Goal: Task Accomplishment & Management: Manage account settings

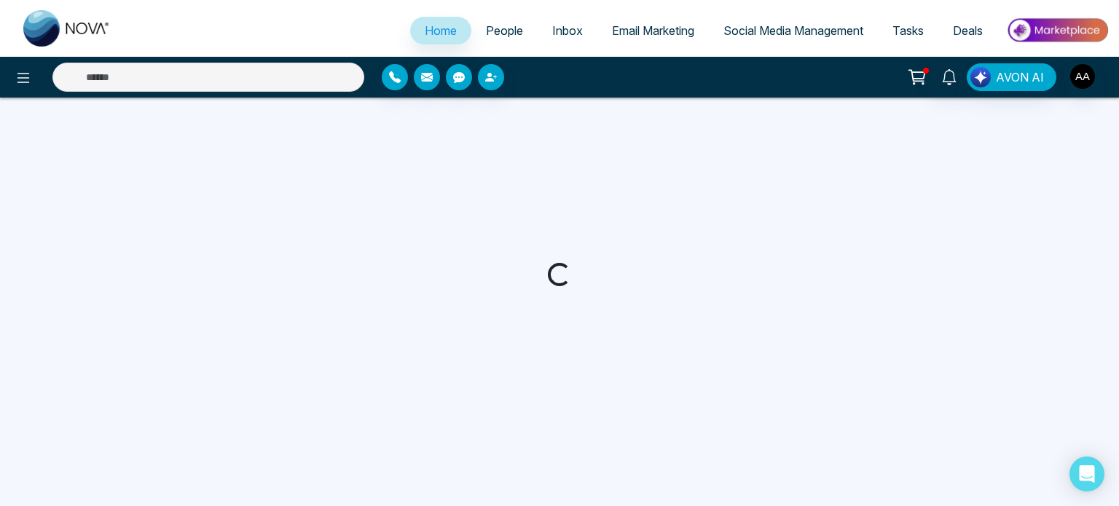
select select "*"
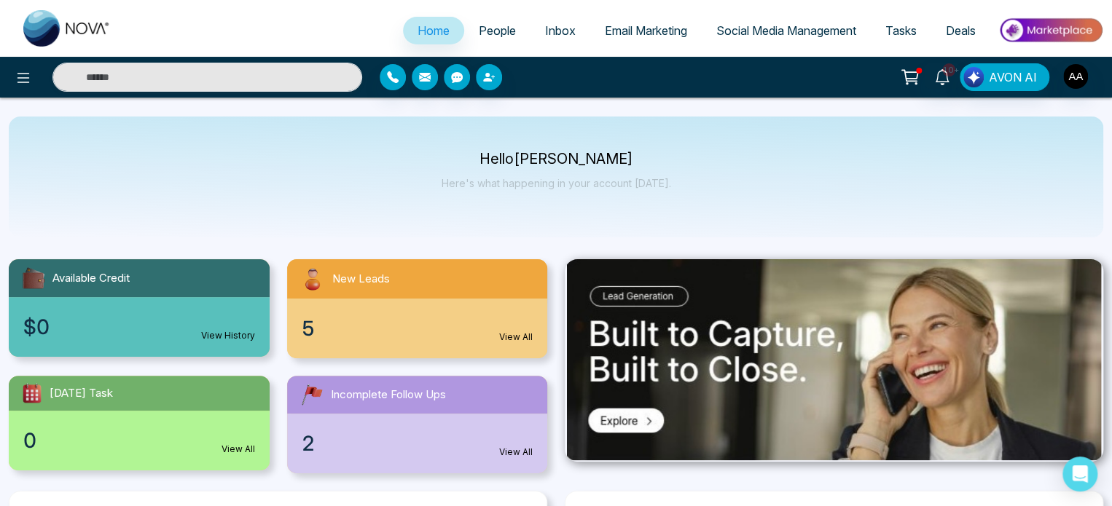
click at [484, 38] on span "People" at bounding box center [497, 30] width 37 height 15
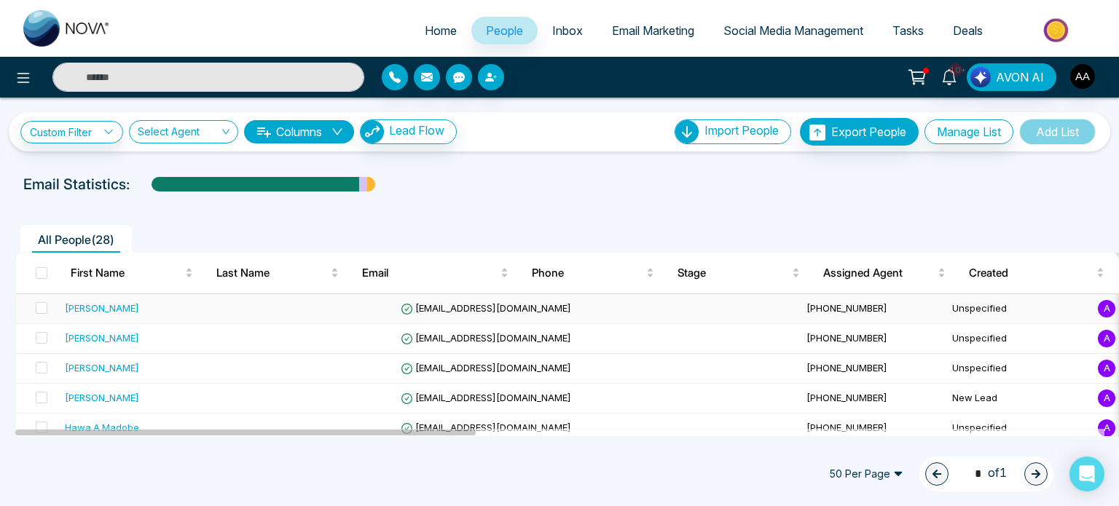
click at [86, 315] on div "[PERSON_NAME]" at bounding box center [102, 308] width 74 height 15
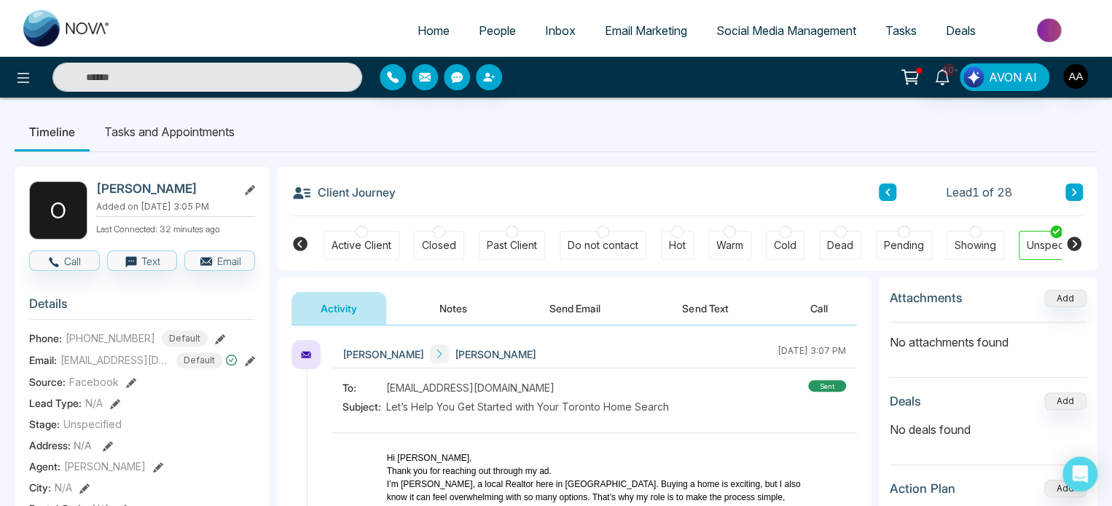
scroll to position [0, 324]
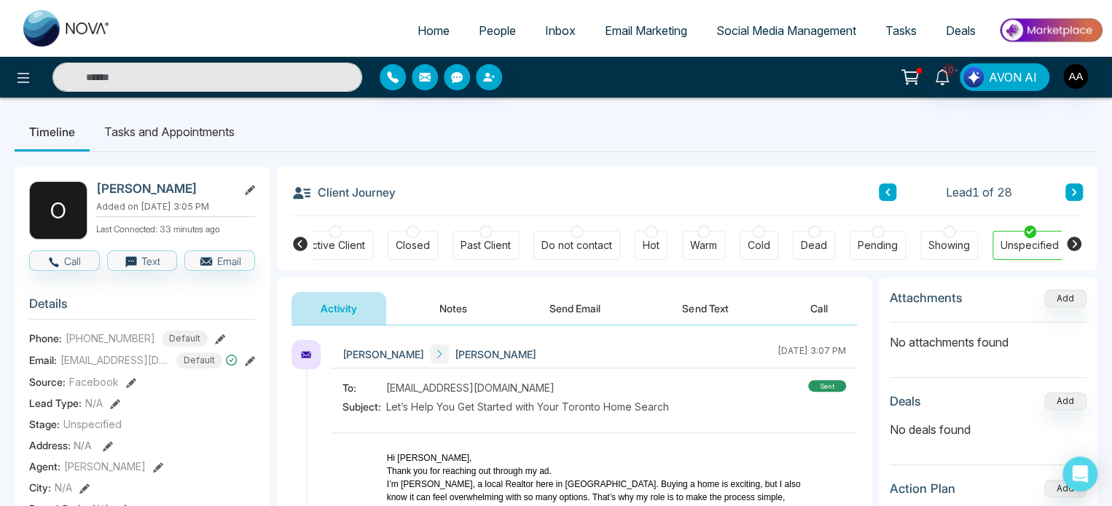
click at [306, 249] on icon at bounding box center [300, 244] width 15 height 15
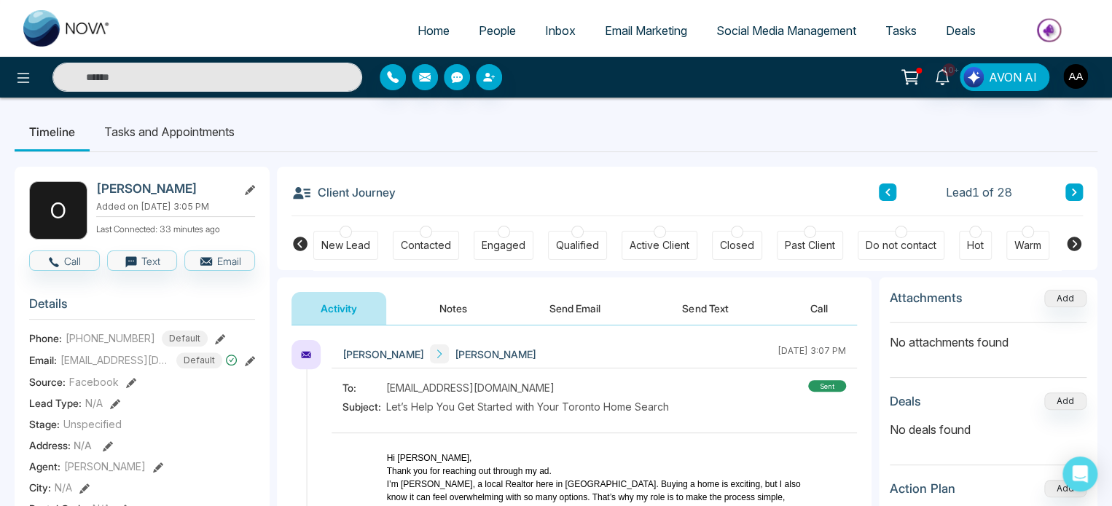
click at [339, 253] on div "New Lead" at bounding box center [345, 245] width 49 height 15
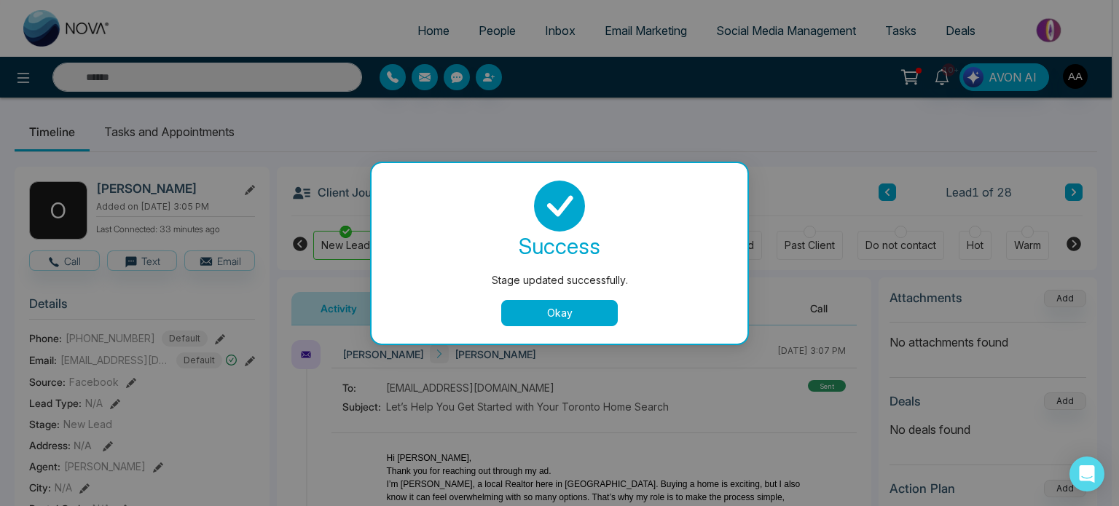
click at [600, 308] on button "Okay" at bounding box center [559, 313] width 117 height 26
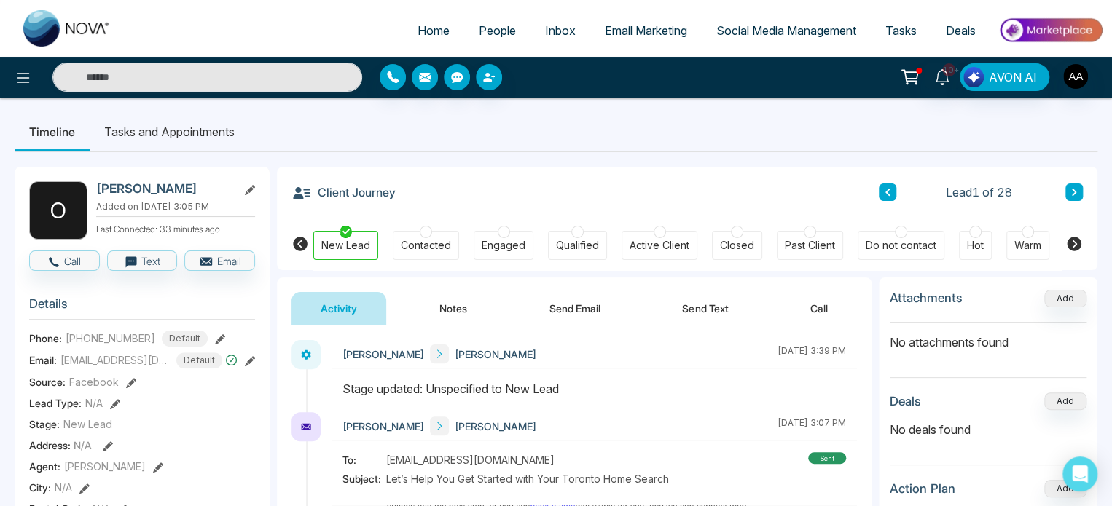
click at [471, 322] on button "Notes" at bounding box center [453, 308] width 86 height 33
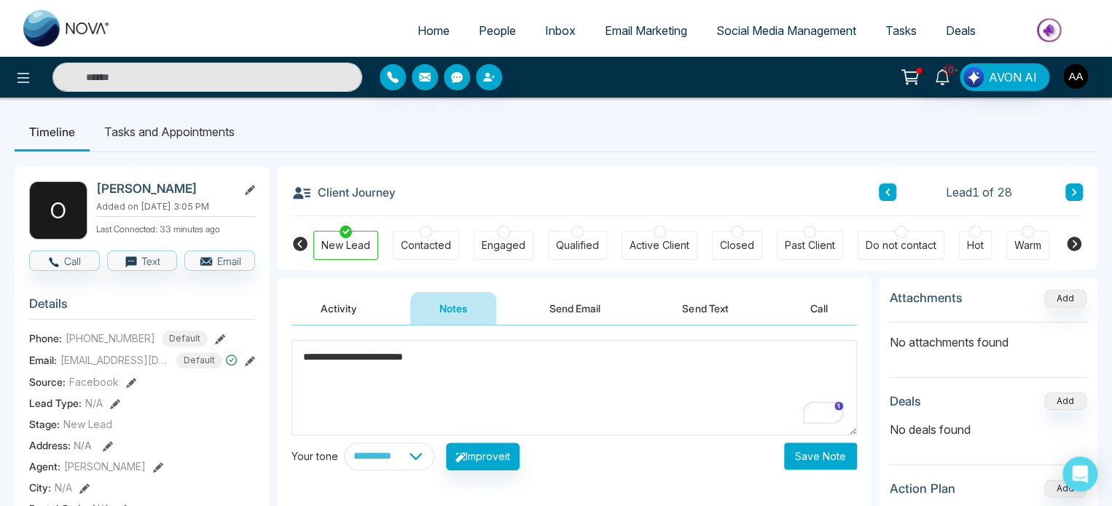
type textarea "**********"
click at [821, 466] on button "Save Note" at bounding box center [820, 456] width 73 height 27
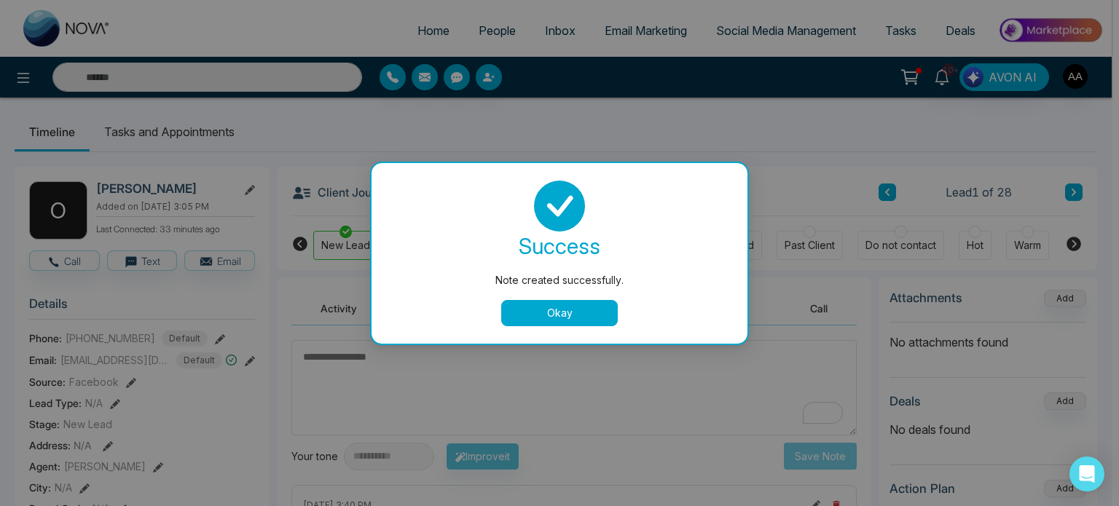
click at [602, 312] on button "Okay" at bounding box center [559, 313] width 117 height 26
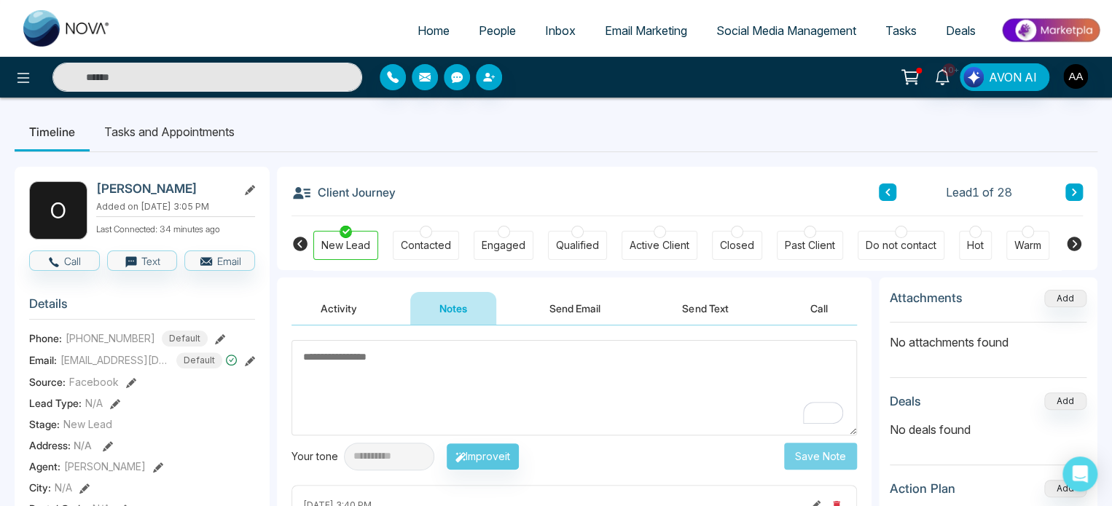
click at [487, 37] on span "People" at bounding box center [497, 30] width 37 height 15
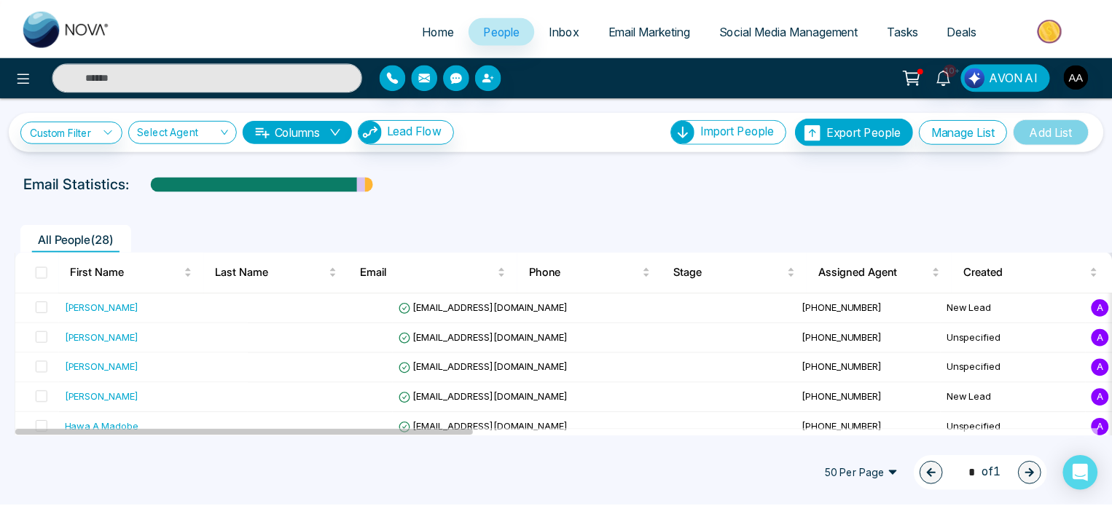
scroll to position [146, 0]
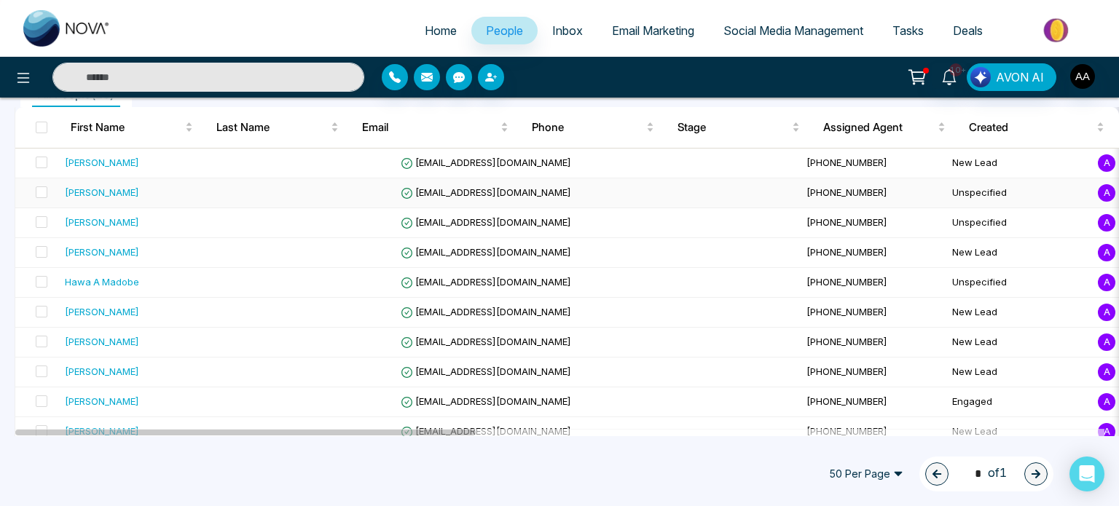
click at [158, 208] on td "[PERSON_NAME]" at bounding box center [154, 193] width 190 height 30
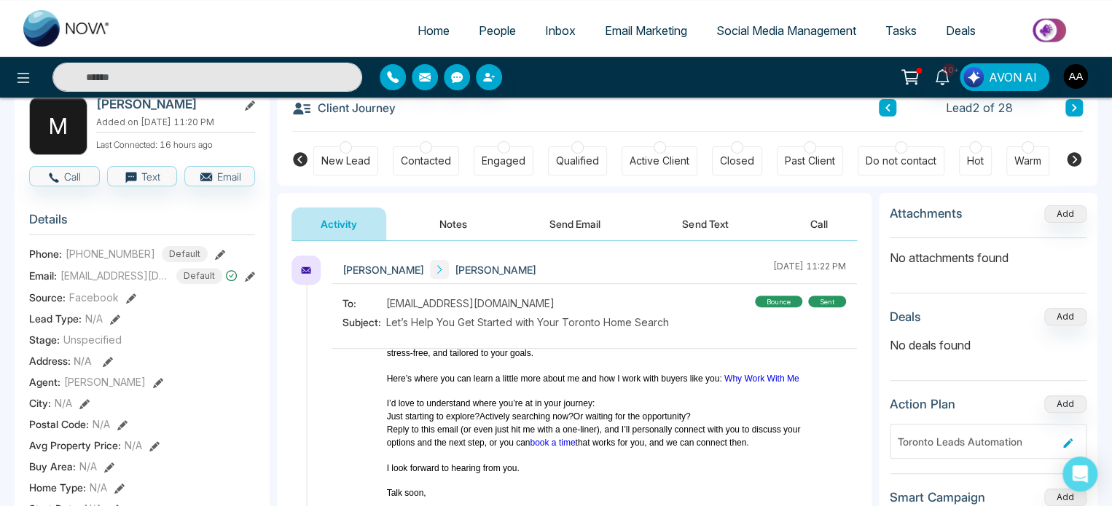
scroll to position [12, 0]
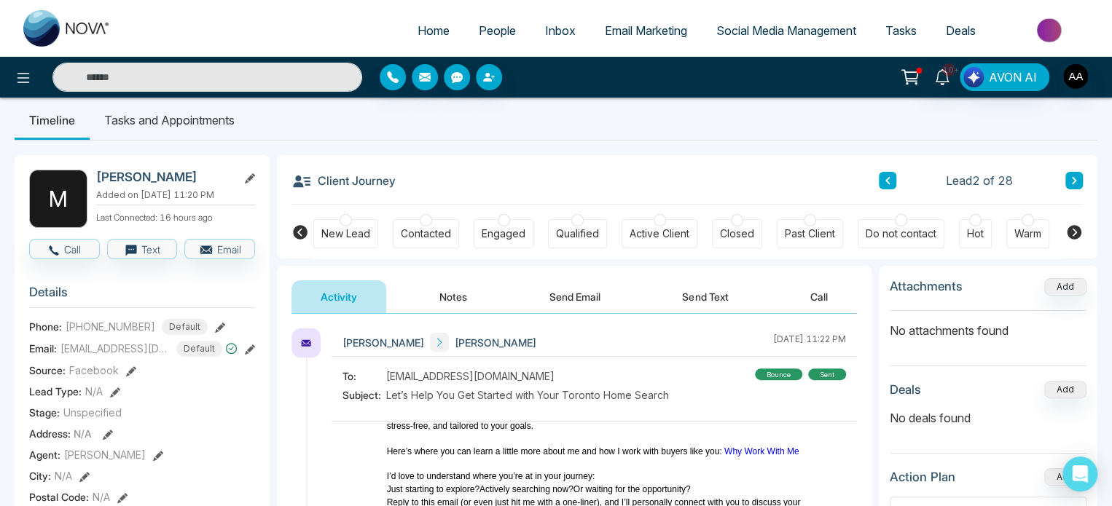
click at [468, 305] on button "Notes" at bounding box center [453, 296] width 86 height 33
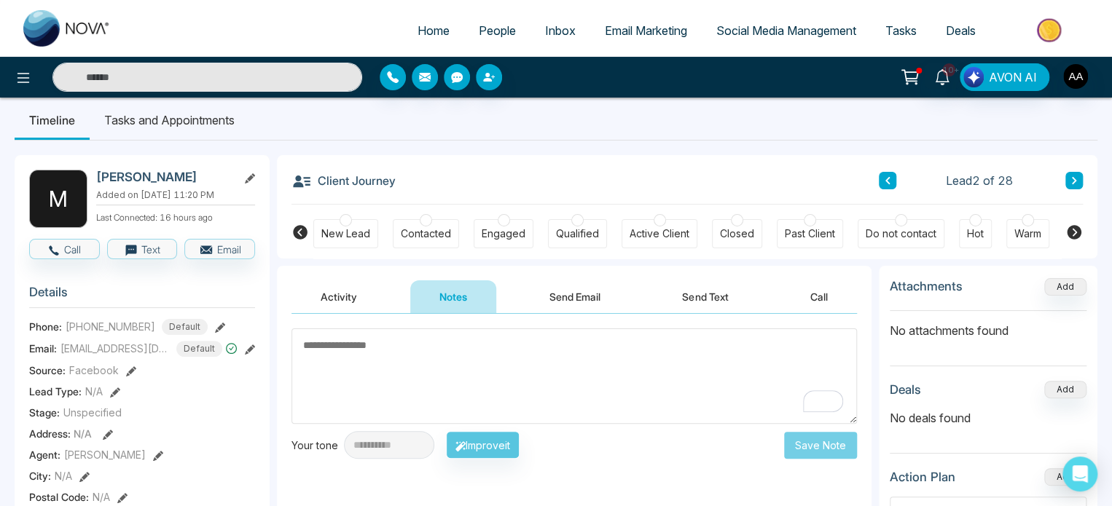
click at [346, 241] on div "New Lead" at bounding box center [345, 234] width 49 height 15
click at [355, 286] on button "Activity" at bounding box center [338, 296] width 95 height 33
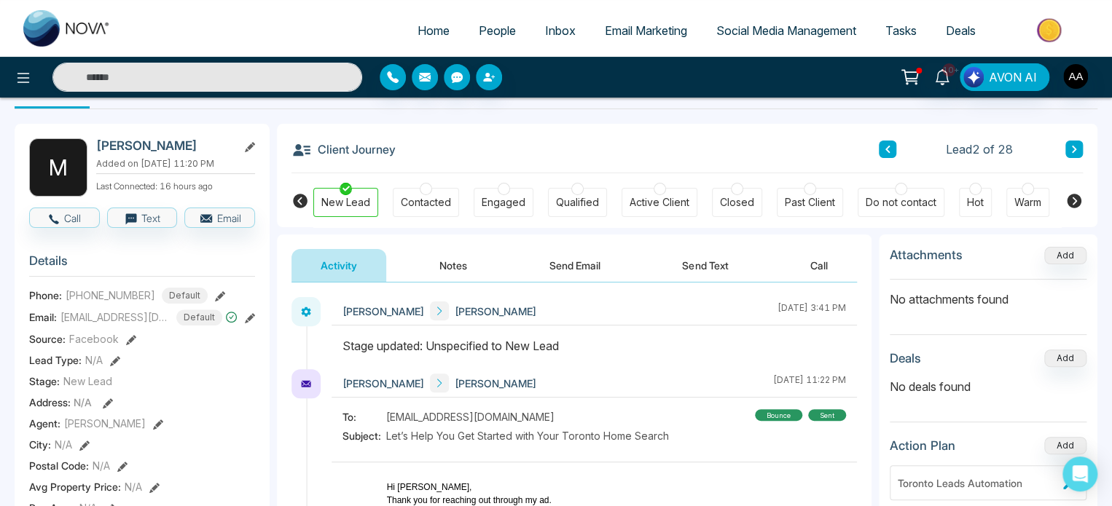
scroll to position [12, 0]
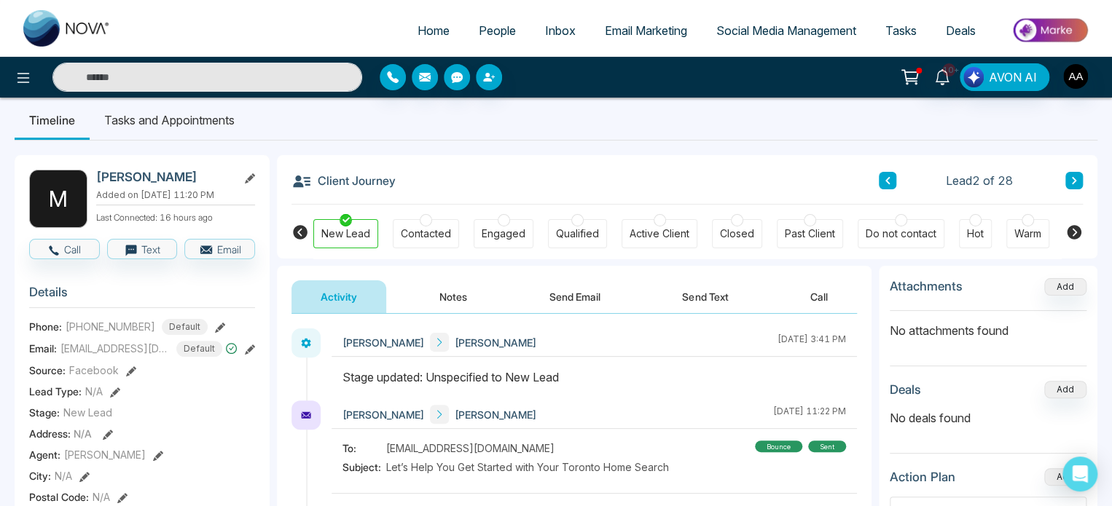
drag, startPoint x: 455, startPoint y: 313, endPoint x: 467, endPoint y: 304, distance: 15.2
click at [455, 313] on button "Notes" at bounding box center [453, 296] width 86 height 33
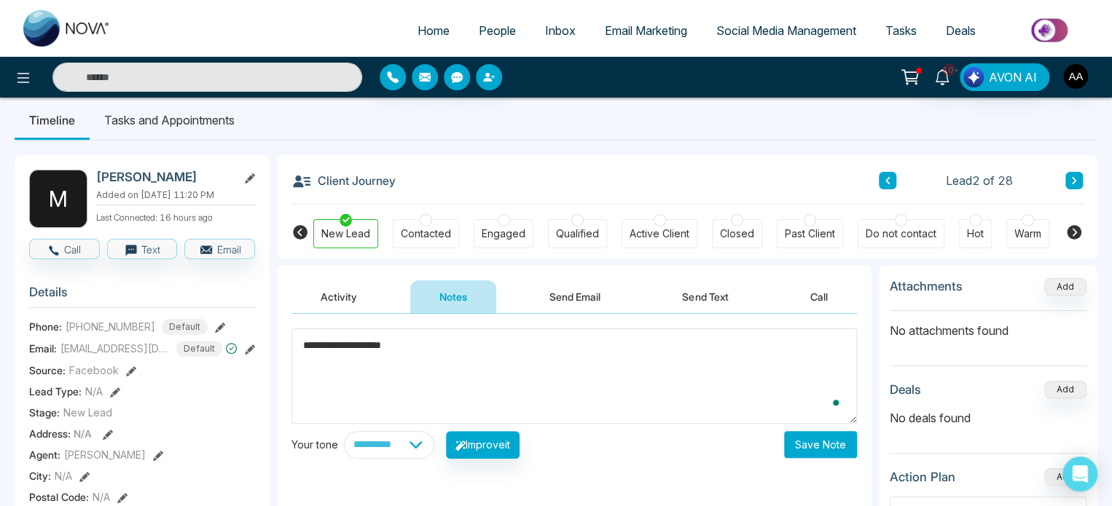
type textarea "**********"
click at [839, 447] on button "Save Note" at bounding box center [820, 444] width 73 height 27
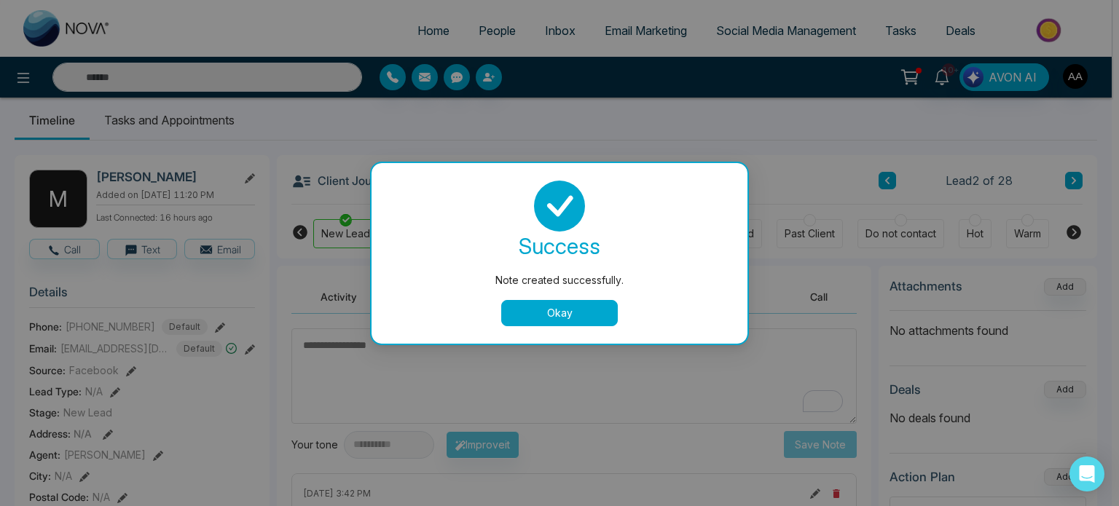
click at [559, 319] on button "Okay" at bounding box center [559, 313] width 117 height 26
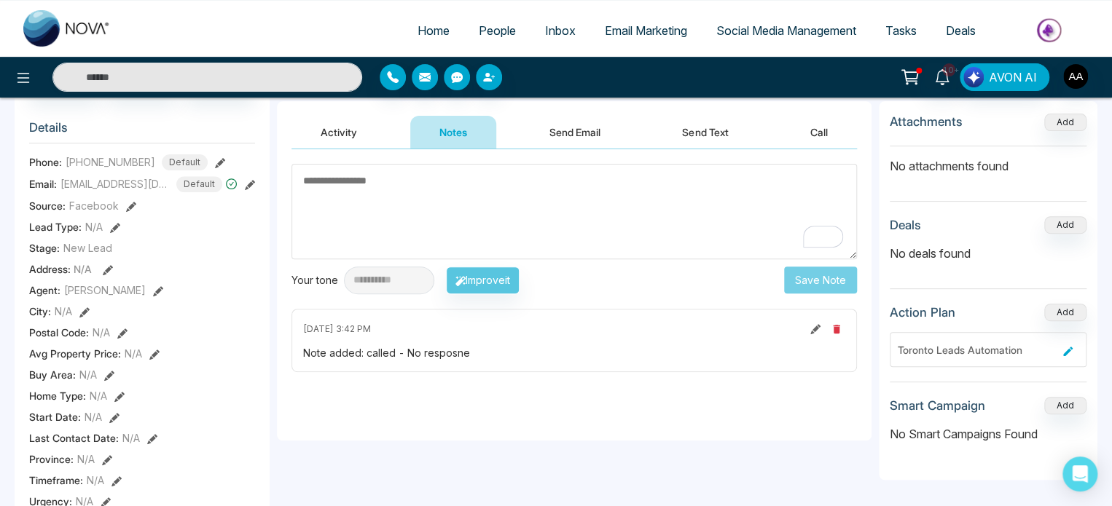
scroll to position [85, 0]
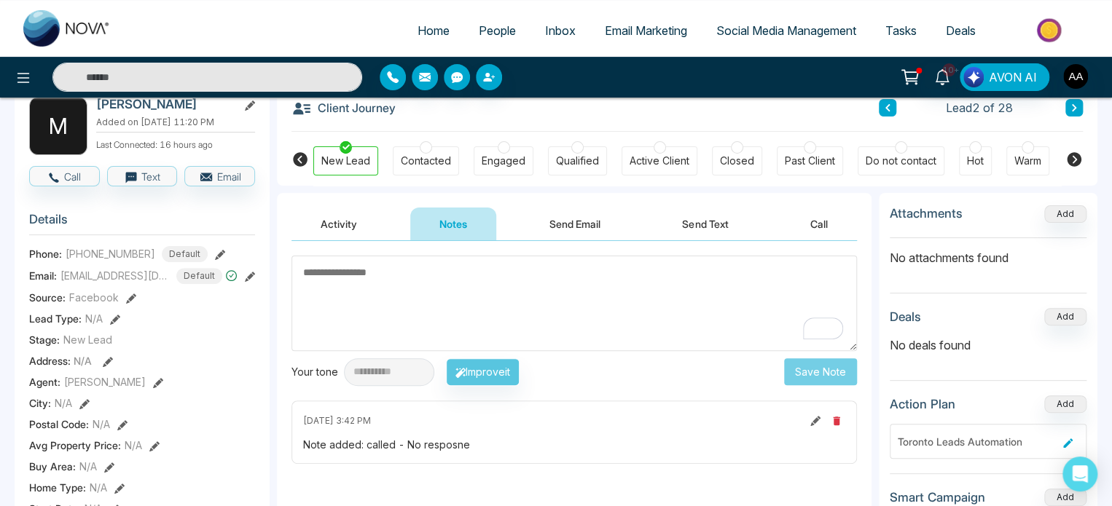
click at [484, 38] on span "People" at bounding box center [497, 30] width 37 height 15
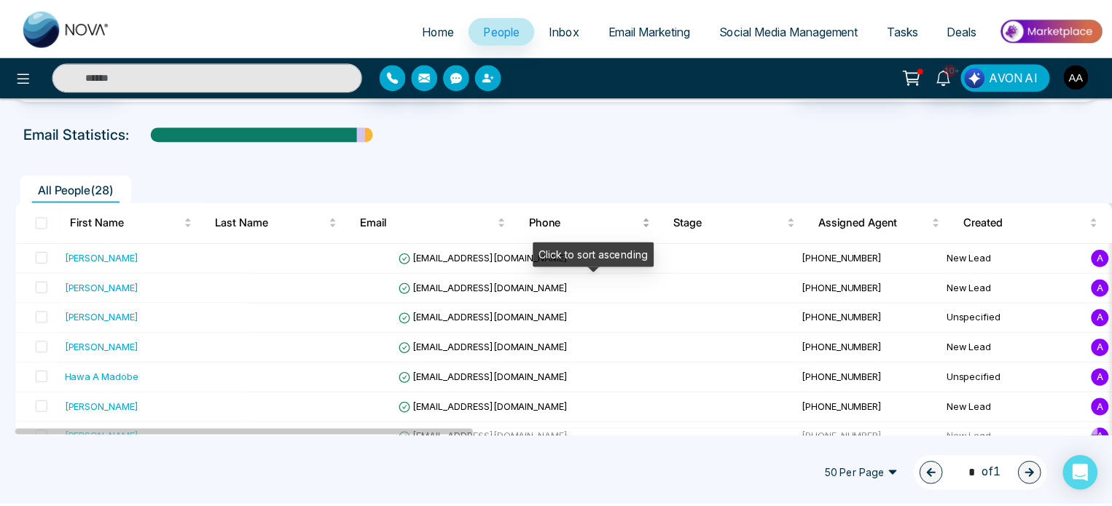
scroll to position [73, 0]
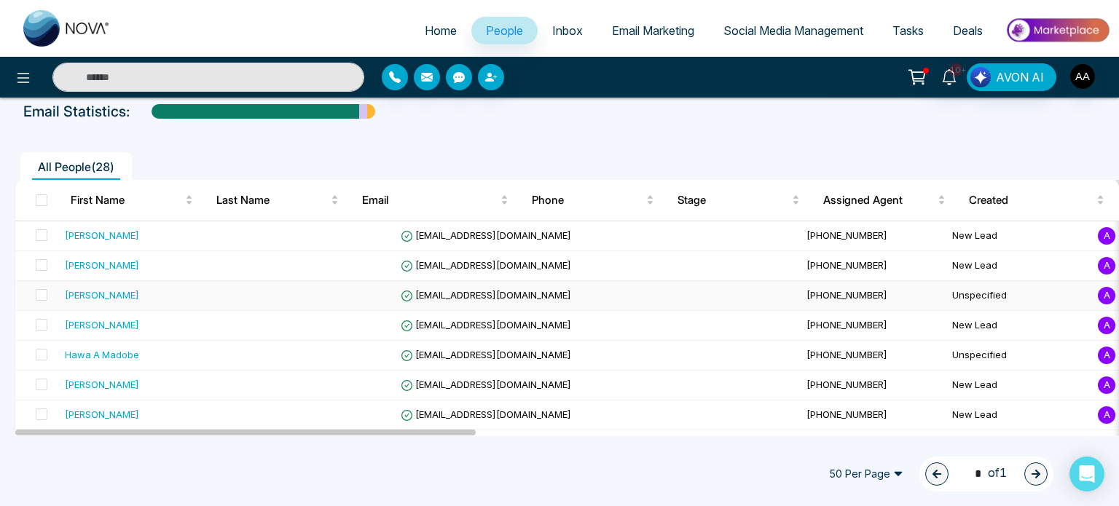
click at [94, 302] on div "[PERSON_NAME]" at bounding box center [102, 295] width 74 height 15
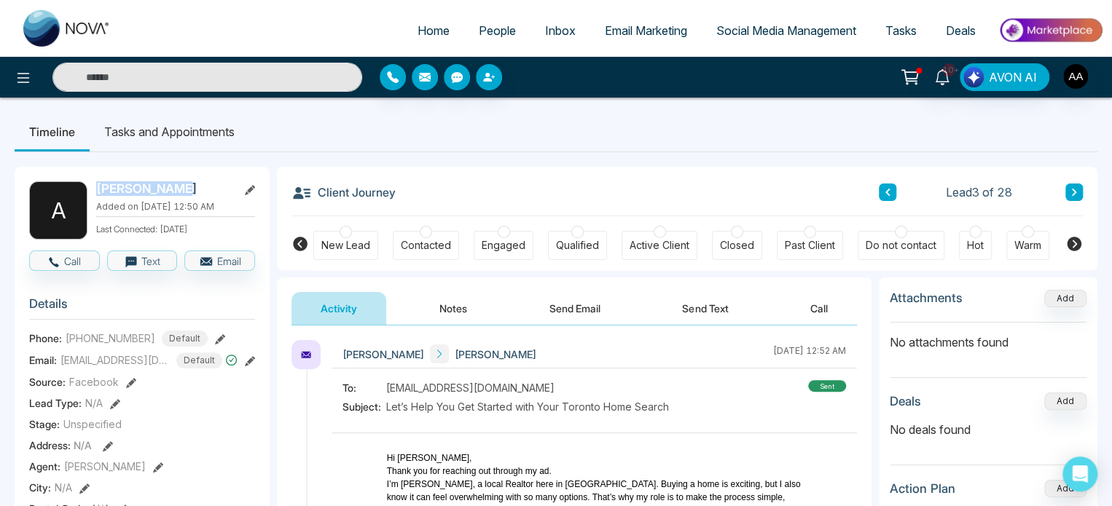
drag, startPoint x: 99, startPoint y: 191, endPoint x: 188, endPoint y: 188, distance: 88.9
click at [188, 188] on h2 "[PERSON_NAME]" at bounding box center [163, 188] width 135 height 15
click at [117, 192] on h2 "[PERSON_NAME]" at bounding box center [163, 188] width 135 height 15
click at [326, 248] on div "New Lead" at bounding box center [345, 245] width 49 height 15
click at [446, 304] on body "Home People Inbox Email Marketing Social Media Management Tasks Deals 10+ AVON …" at bounding box center [556, 253] width 1112 height 506
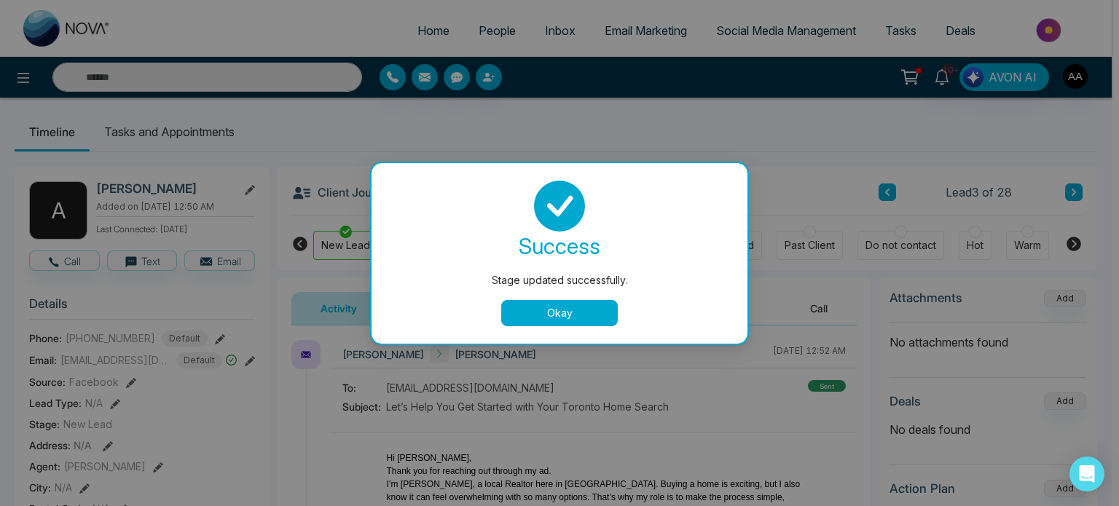
click at [559, 323] on button "Okay" at bounding box center [559, 313] width 117 height 26
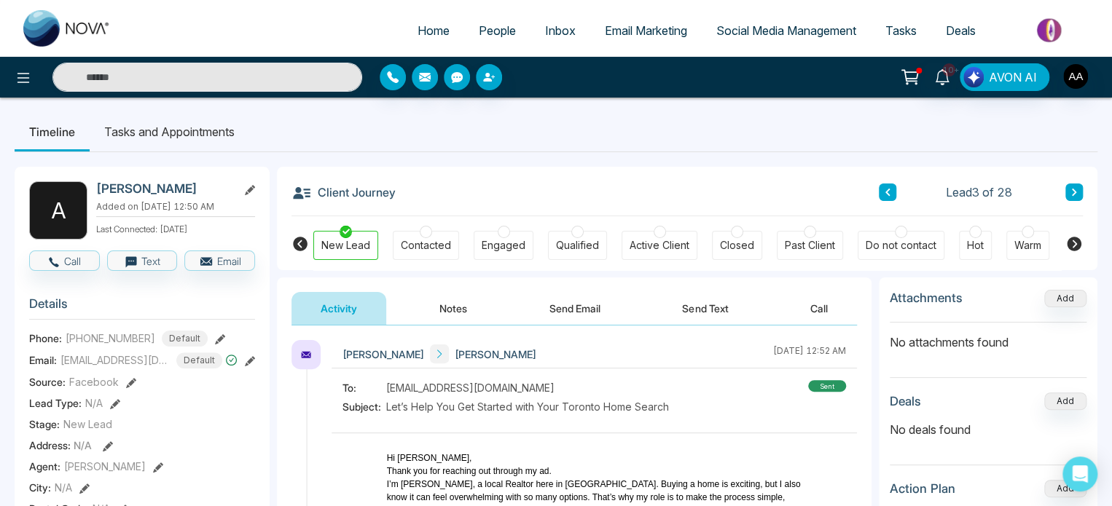
click at [482, 317] on button "Notes" at bounding box center [453, 308] width 86 height 33
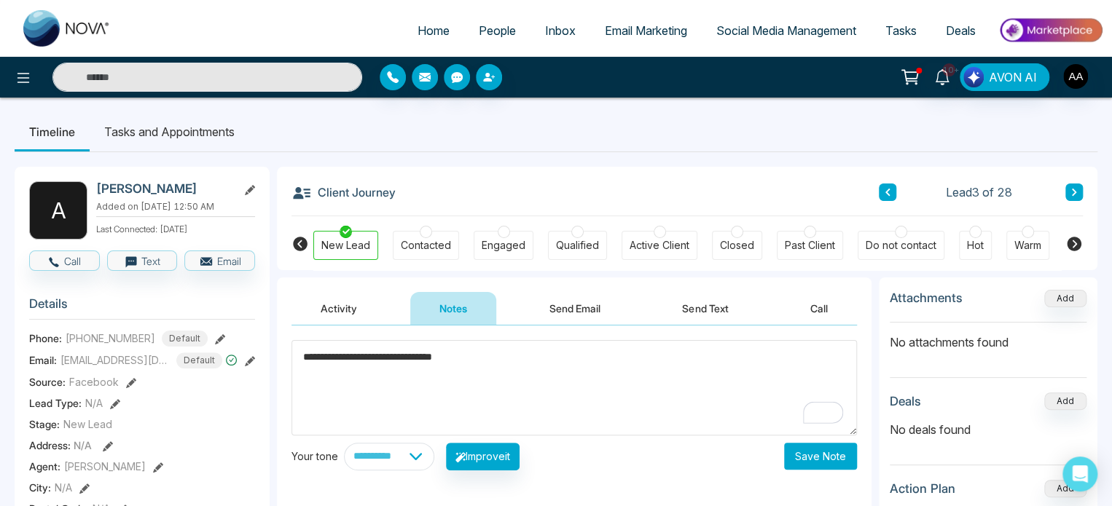
type textarea "**********"
click at [828, 454] on button "Save Note" at bounding box center [820, 456] width 73 height 27
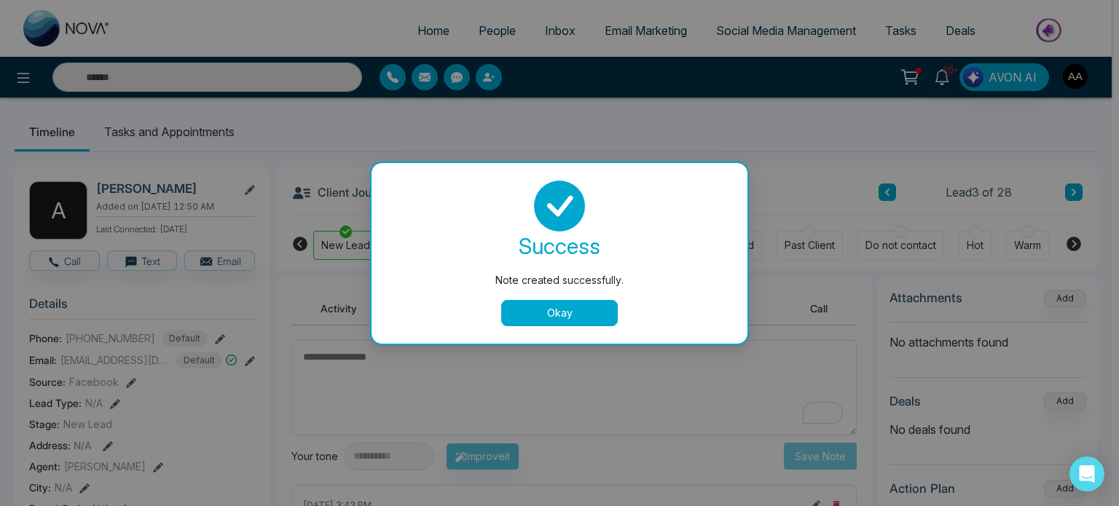
click at [567, 310] on button "Okay" at bounding box center [559, 313] width 117 height 26
